Goal: Find specific page/section: Find specific page/section

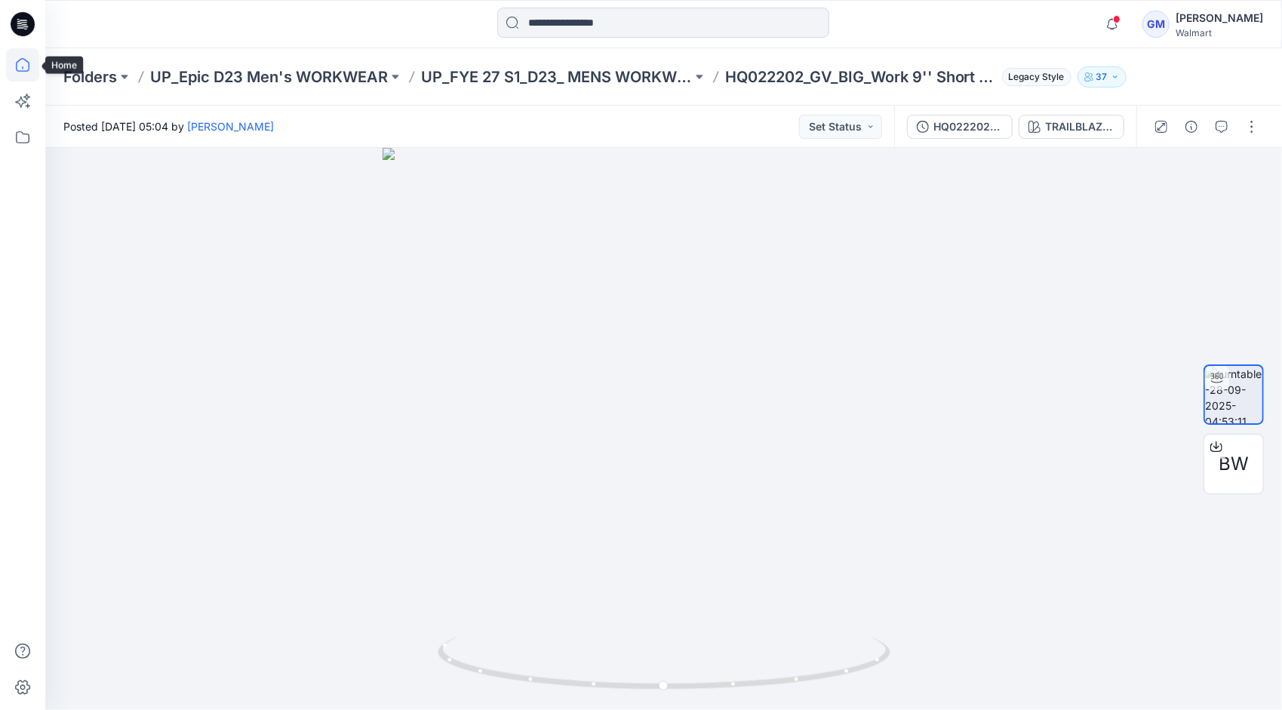
click at [29, 59] on icon at bounding box center [22, 64] width 33 height 33
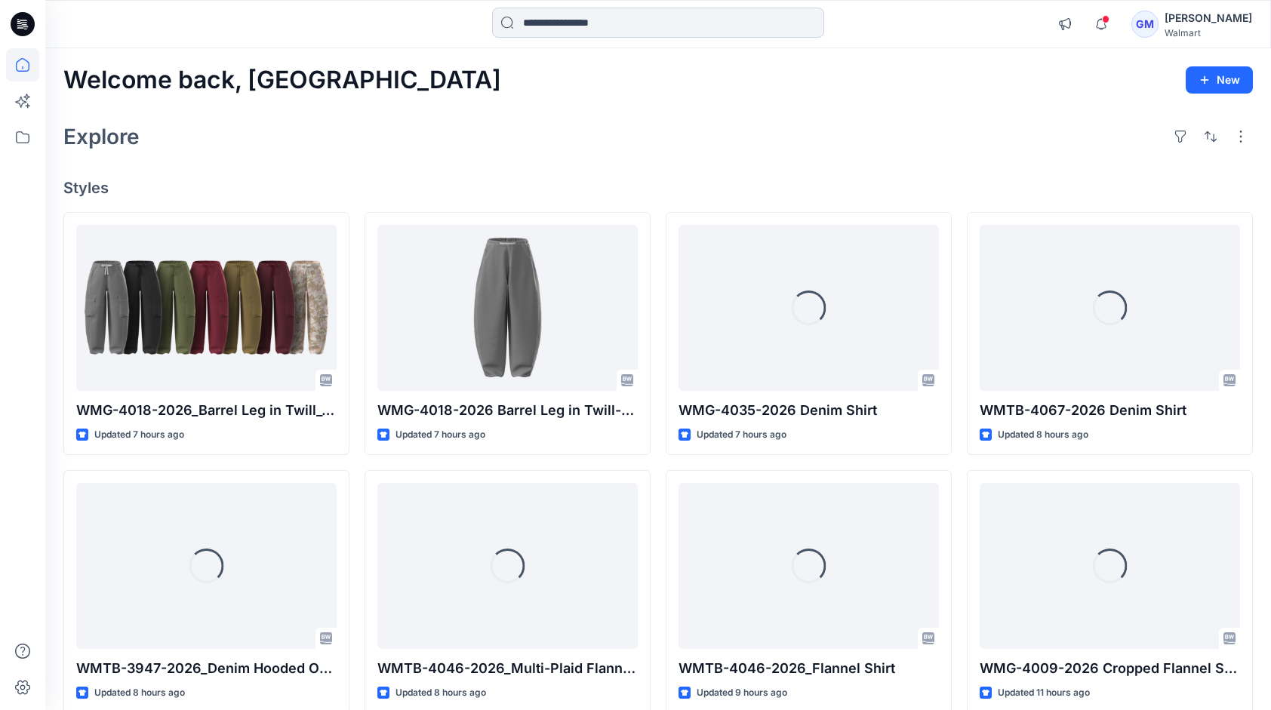
click at [552, 22] on input at bounding box center [658, 23] width 332 height 30
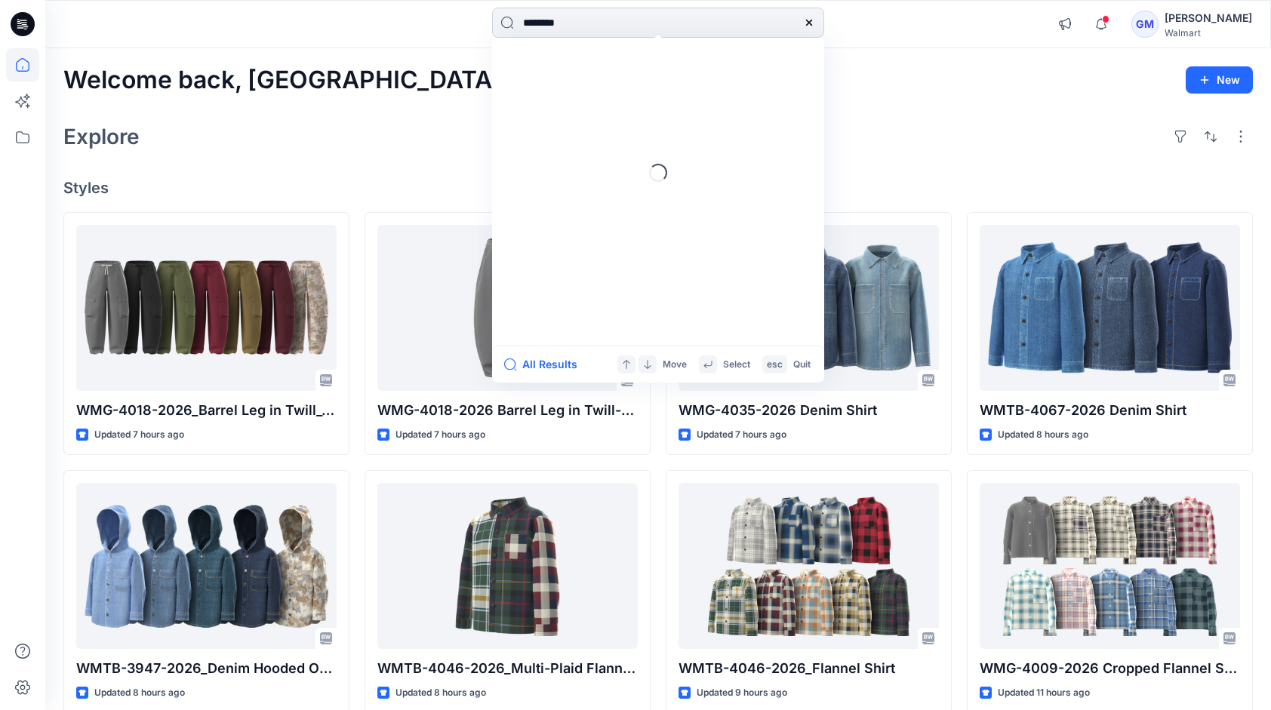
type input "********"
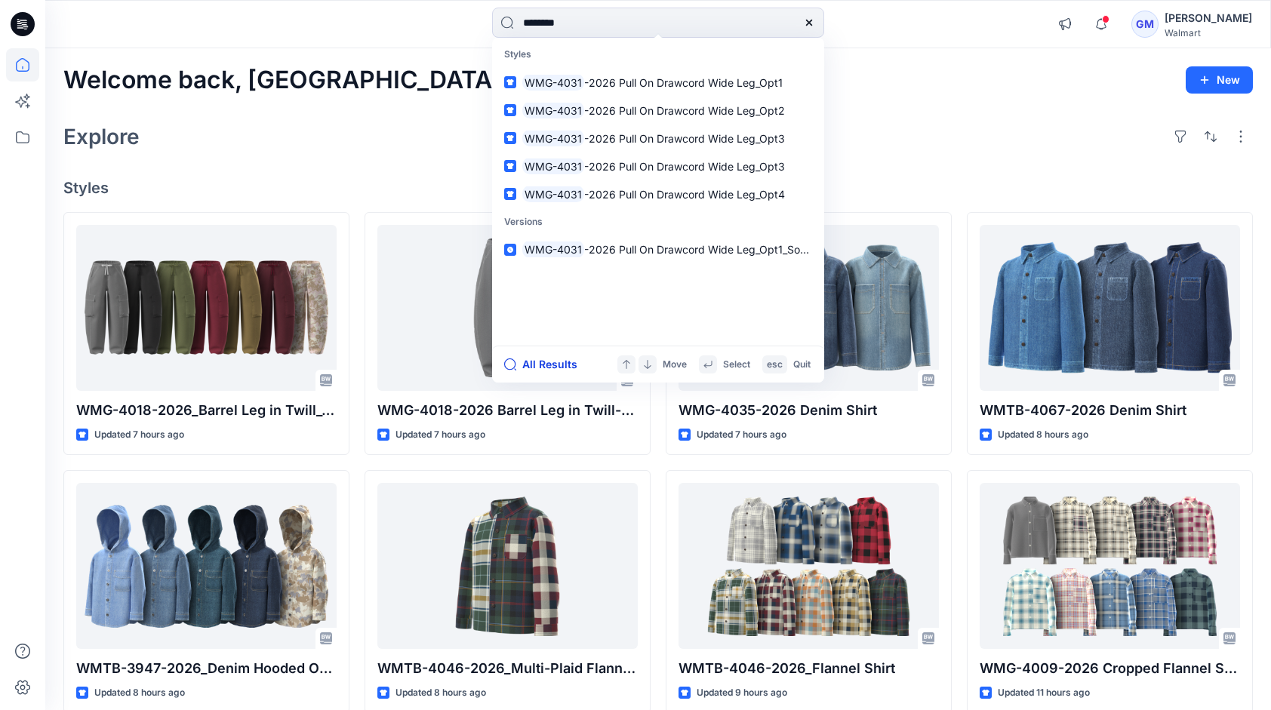
click at [554, 362] on button "All Results" at bounding box center [545, 364] width 83 height 18
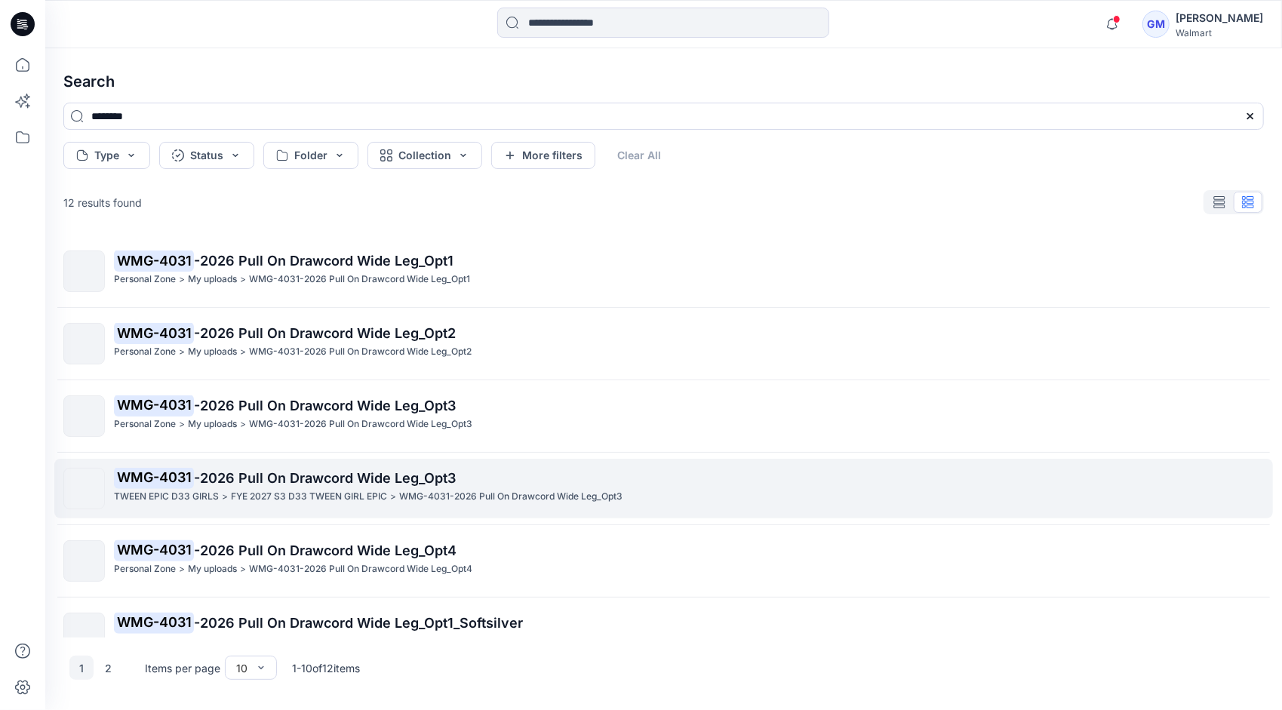
click at [312, 494] on p "FYE 2027 S3 D33 TWEEN GIRL EPIC" at bounding box center [309, 497] width 156 height 16
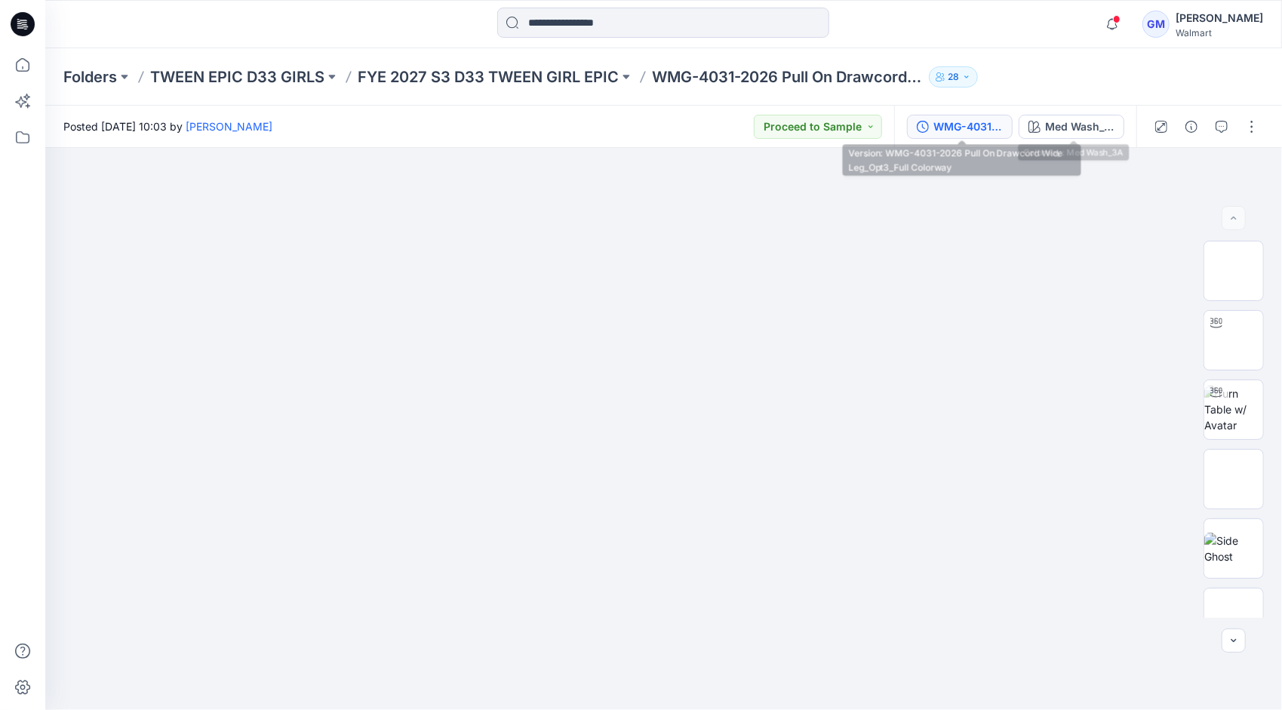
click at [1001, 122] on div "WMG-4031-2026 Pull On Drawcord Wide Leg_Opt3_Full Colorway" at bounding box center [968, 126] width 69 height 17
